Goal: Find specific page/section: Find specific page/section

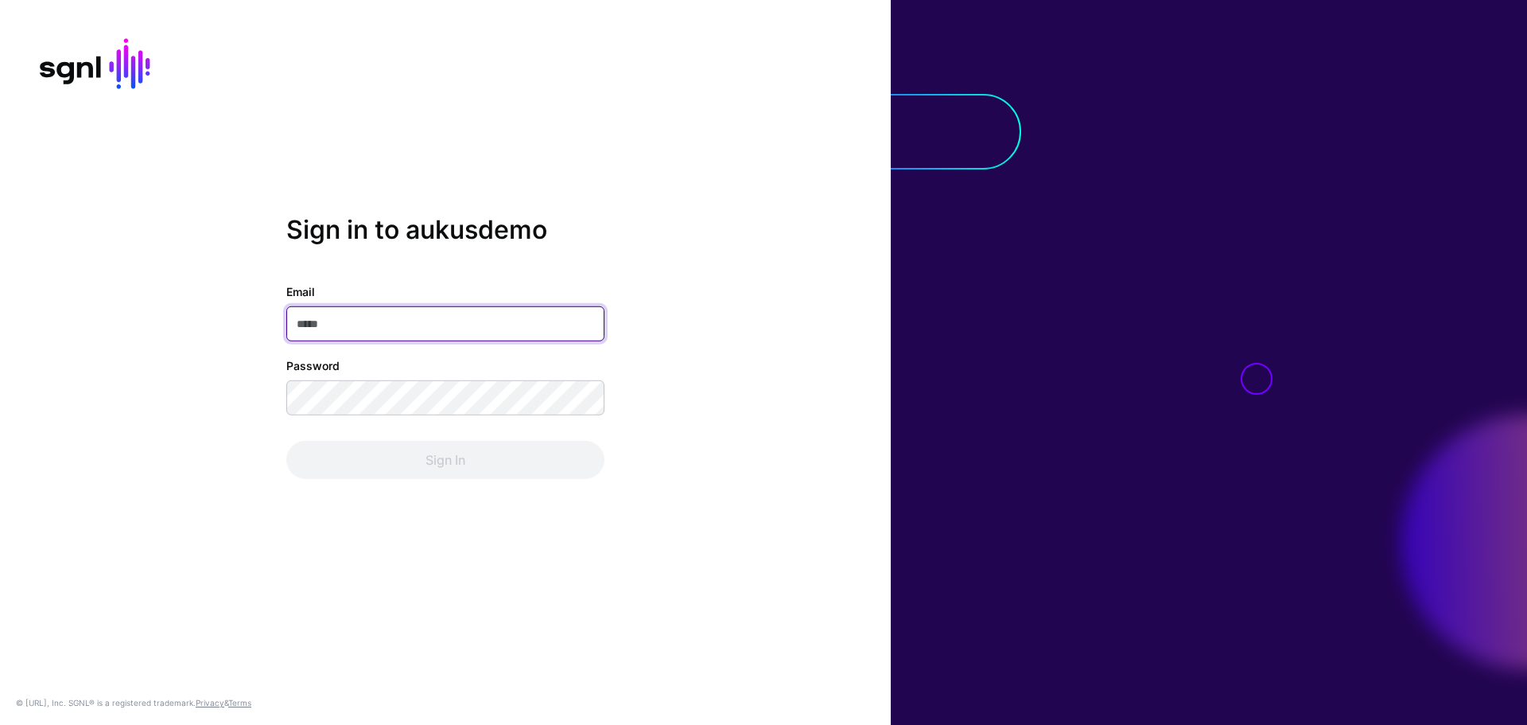
click at [418, 325] on input "Email" at bounding box center [445, 323] width 318 height 35
type input "**********"
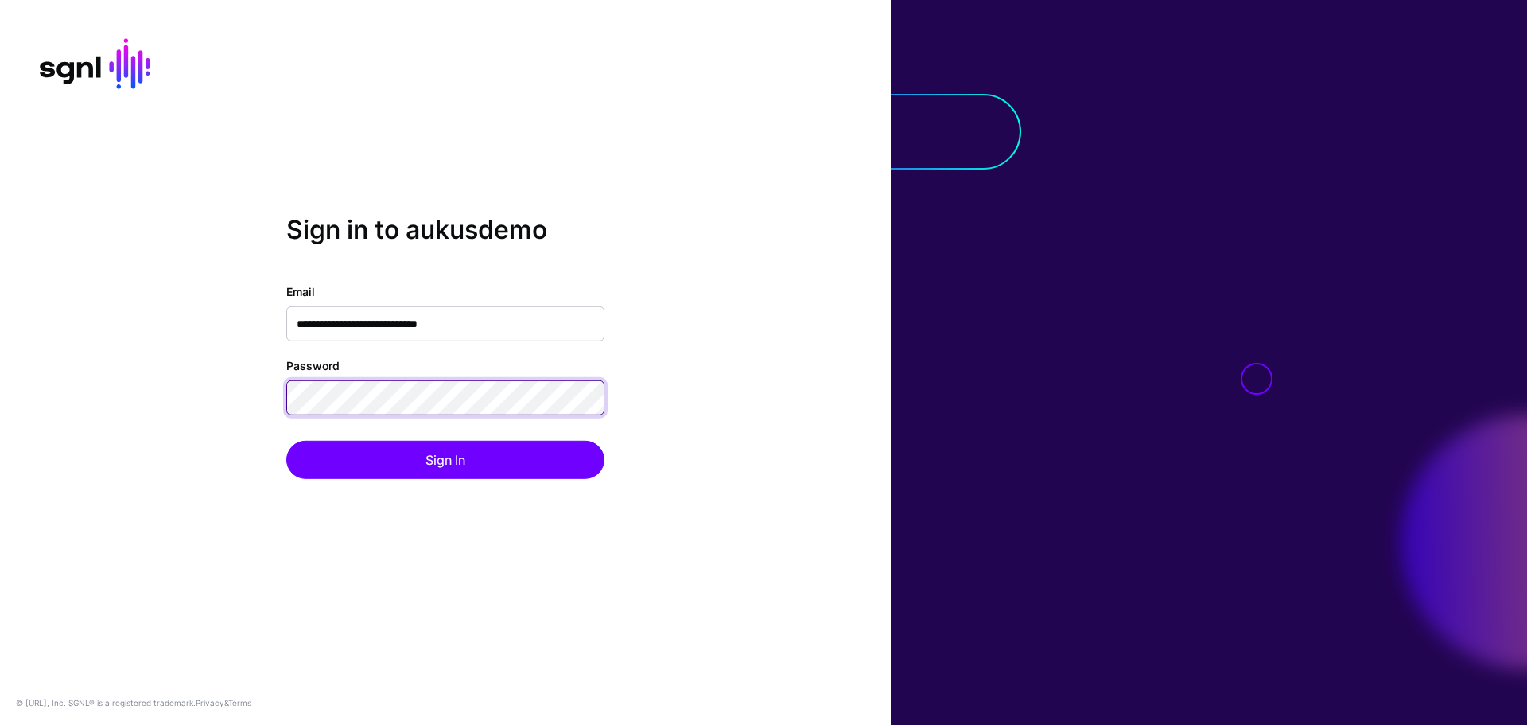
click at [286, 441] on button "Sign In" at bounding box center [445, 460] width 318 height 38
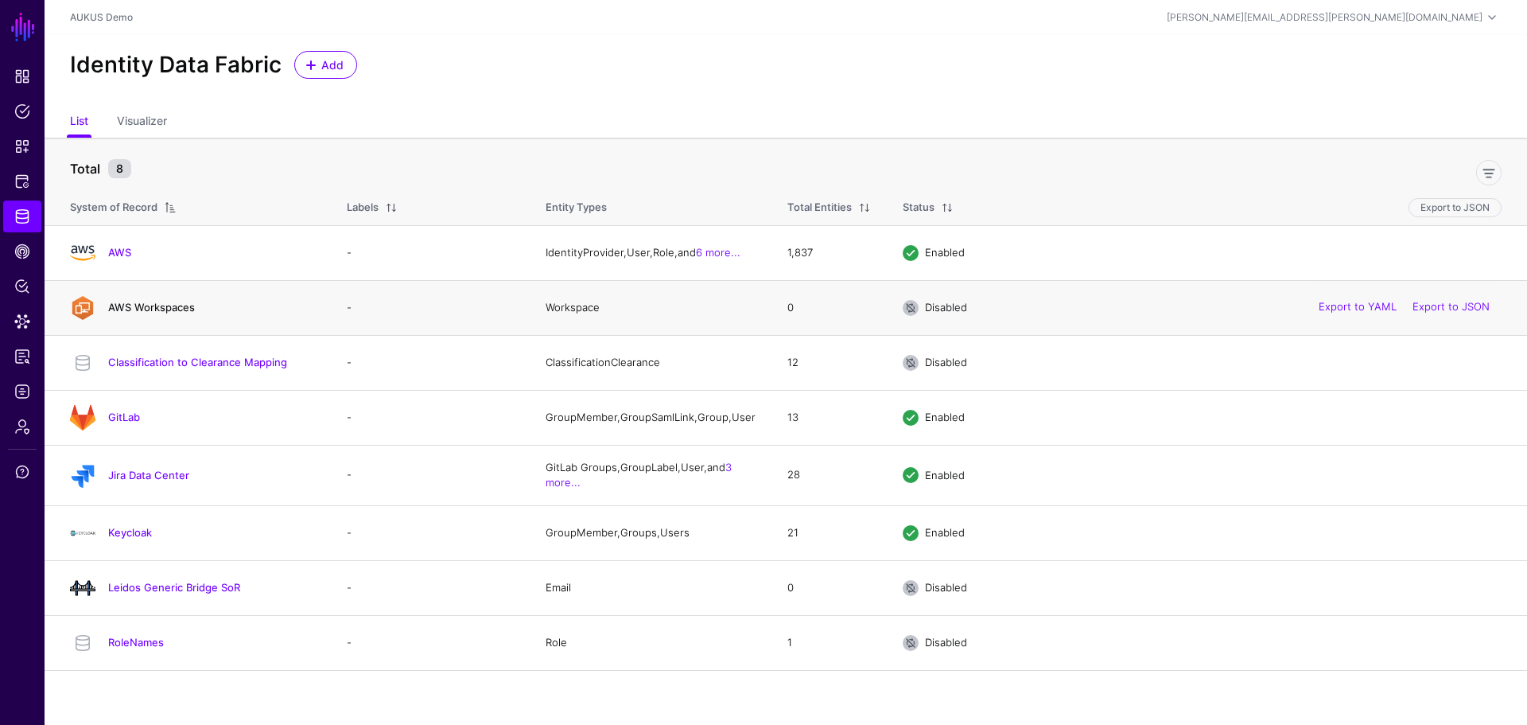
click at [145, 309] on link "AWS Workspaces" at bounding box center [151, 307] width 87 height 13
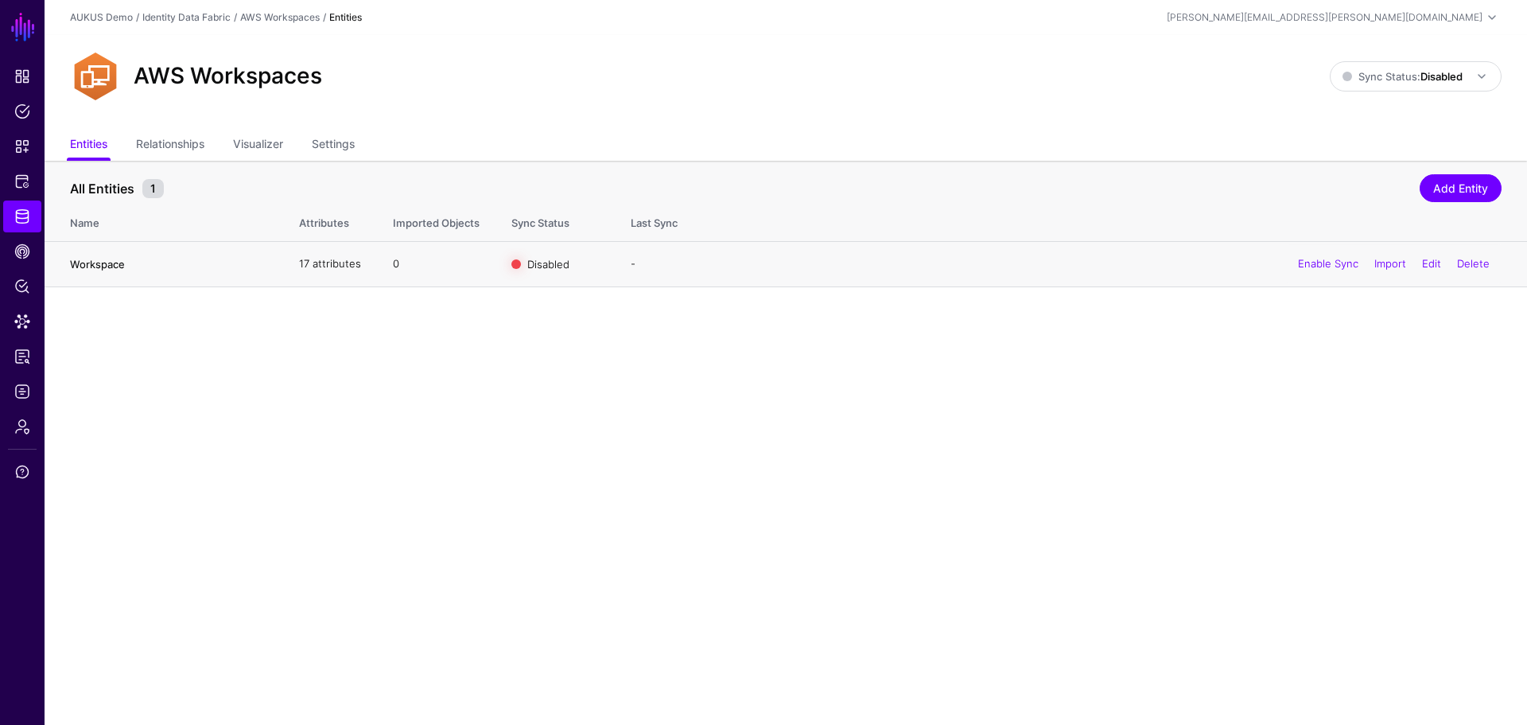
click at [99, 264] on link "Workspace" at bounding box center [97, 264] width 55 height 13
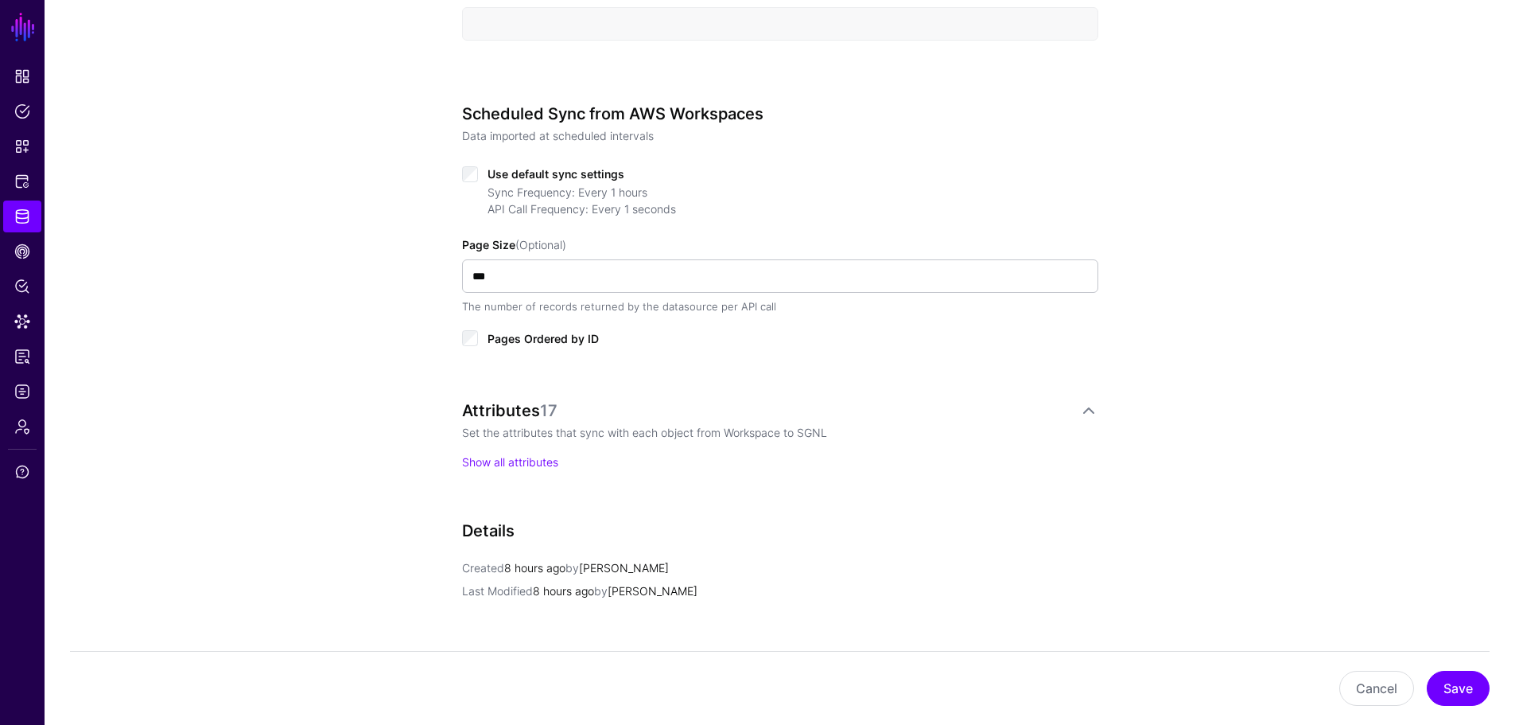
scroll to position [716, 0]
click at [515, 457] on link "Show all attributes" at bounding box center [510, 460] width 96 height 14
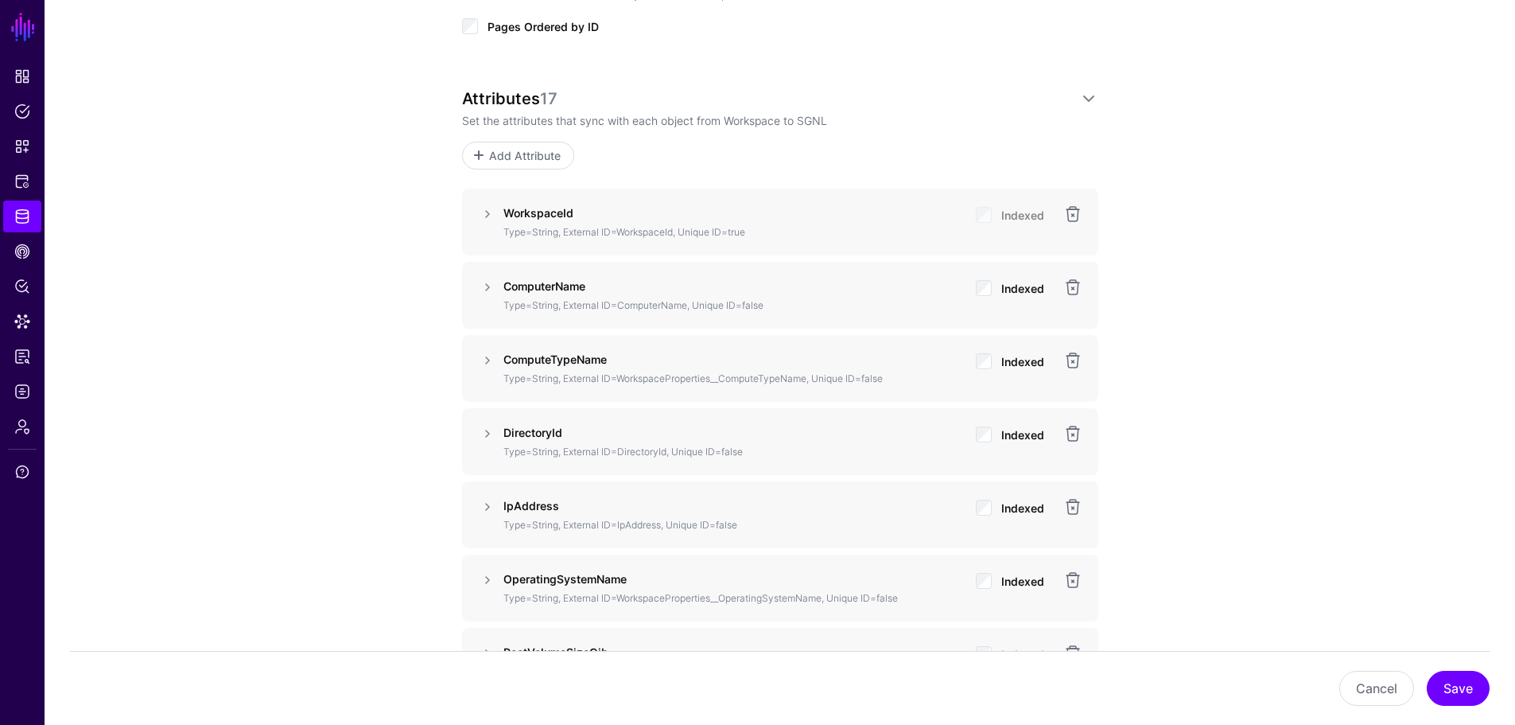
scroll to position [1034, 0]
